Goal: Task Accomplishment & Management: Complete application form

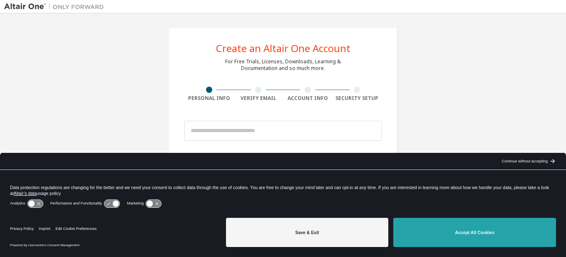
click at [483, 242] on button "Accept All Cookies" at bounding box center [474, 231] width 163 height 29
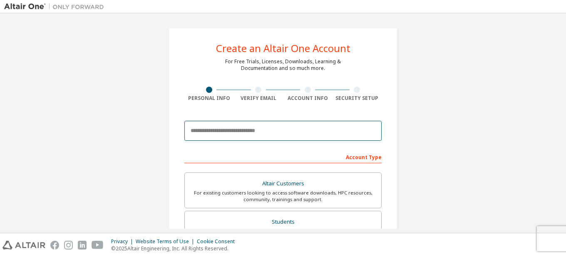
click at [310, 129] on input "email" at bounding box center [282, 131] width 197 height 20
type input "**********"
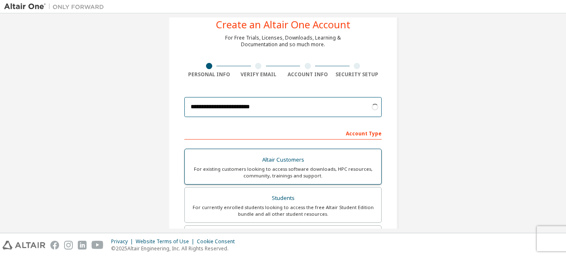
scroll to position [83, 0]
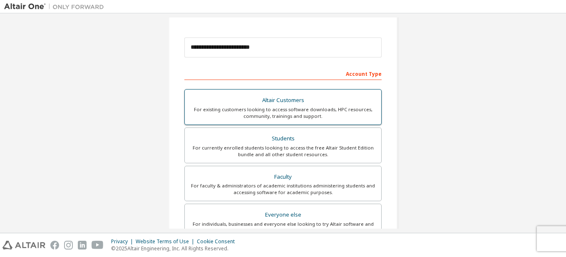
click at [269, 154] on div "For currently enrolled students looking to access the free Altair Student Editi…" at bounding box center [283, 150] width 186 height 13
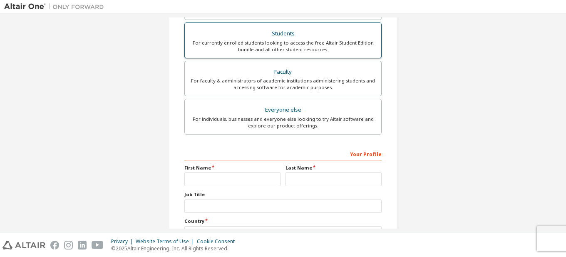
scroll to position [208, 0]
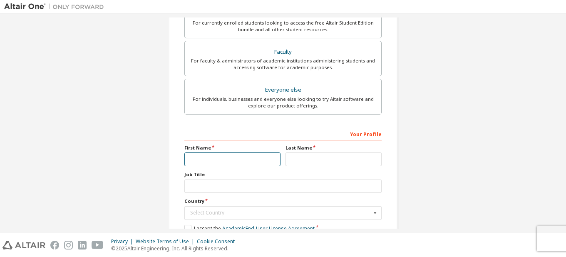
click at [252, 157] on input "text" at bounding box center [232, 159] width 96 height 14
type input "*"
type input "*****"
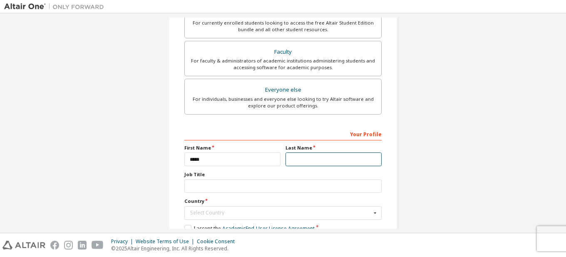
click at [322, 161] on input "text" at bounding box center [333, 159] width 96 height 14
type input "*"
type input "*****"
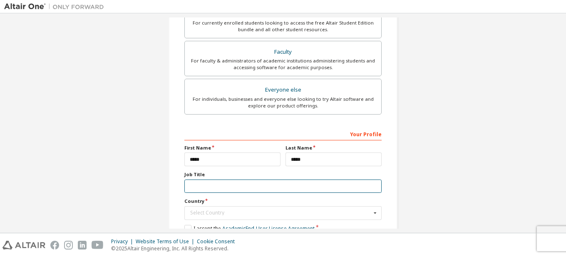
click at [250, 185] on input "text" at bounding box center [282, 186] width 197 height 14
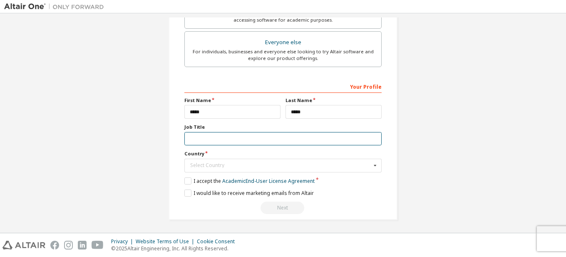
scroll to position [257, 0]
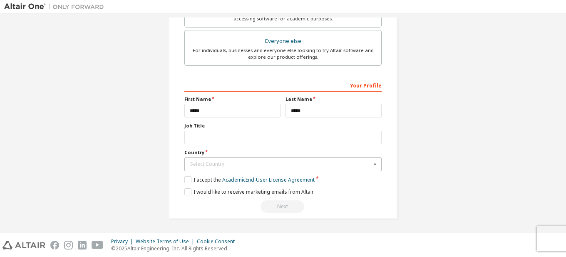
click at [193, 165] on div "Select Country" at bounding box center [280, 163] width 181 height 5
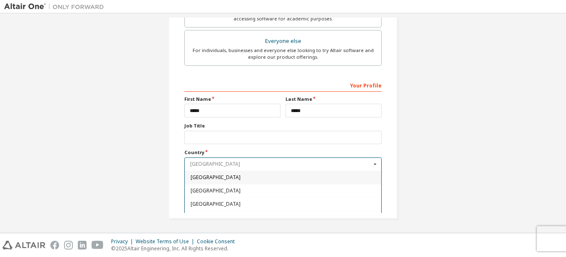
type input "*"
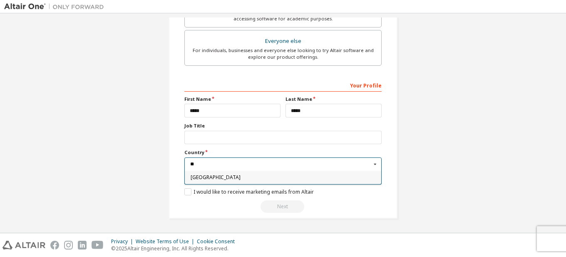
type input "**"
click at [214, 176] on span "[GEOGRAPHIC_DATA]" at bounding box center [282, 177] width 185 height 5
type input "***"
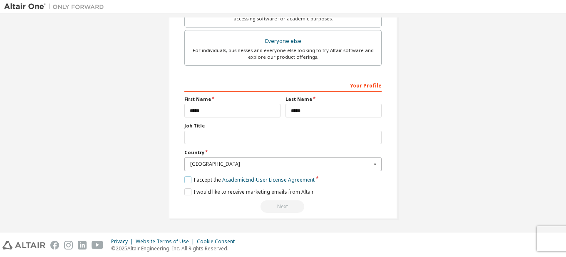
click at [188, 180] on label "I accept the Academic End-User License Agreement" at bounding box center [249, 179] width 130 height 7
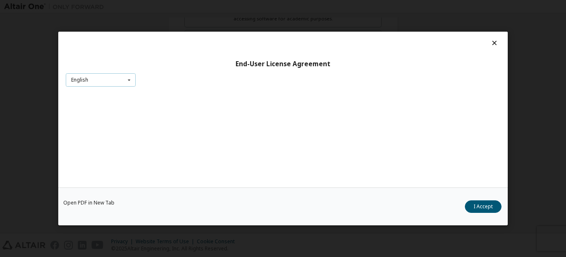
click at [121, 84] on div "English English" at bounding box center [101, 80] width 70 height 14
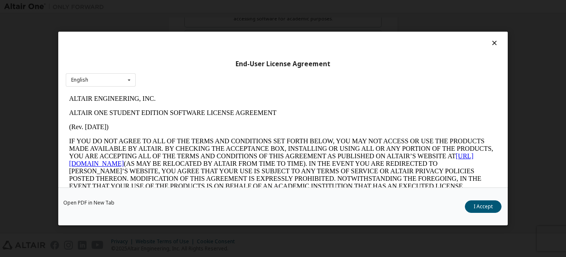
scroll to position [0, 0]
click at [479, 207] on button "I Accept" at bounding box center [482, 206] width 37 height 12
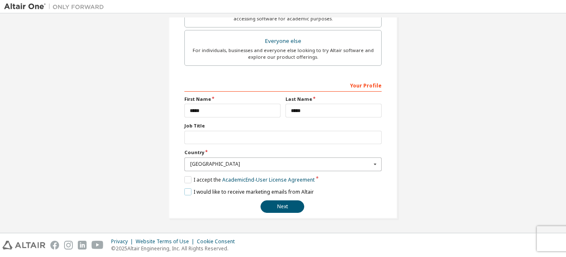
click at [189, 190] on label "I would like to receive marketing emails from Altair" at bounding box center [248, 191] width 129 height 7
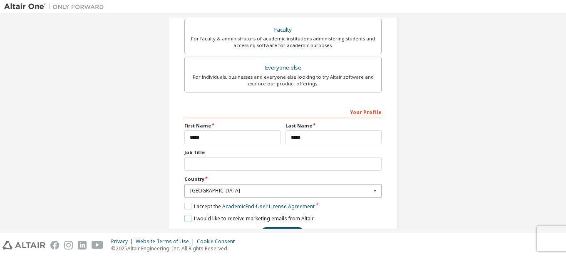
scroll to position [257, 0]
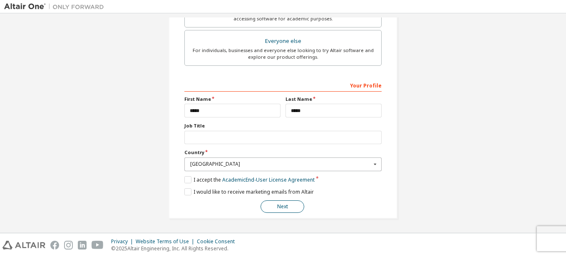
click at [283, 207] on button "Next" at bounding box center [282, 206] width 44 height 12
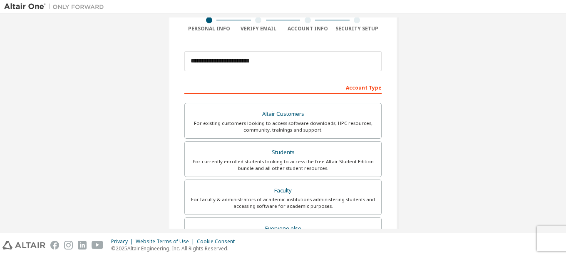
scroll to position [49, 0]
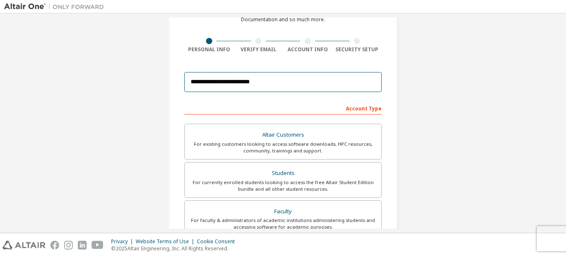
click at [253, 85] on input "**********" at bounding box center [282, 82] width 197 height 20
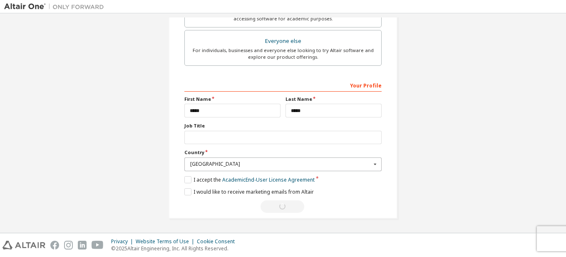
scroll to position [0, 0]
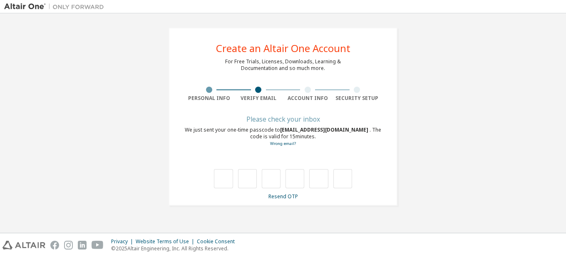
type input "*"
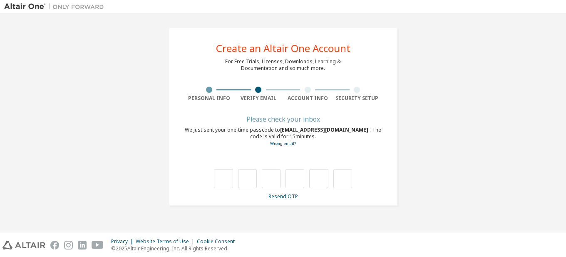
type input "*"
